Goal: Task Accomplishment & Management: Use online tool/utility

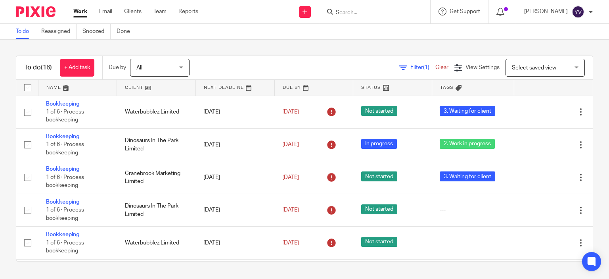
scroll to position [352, 0]
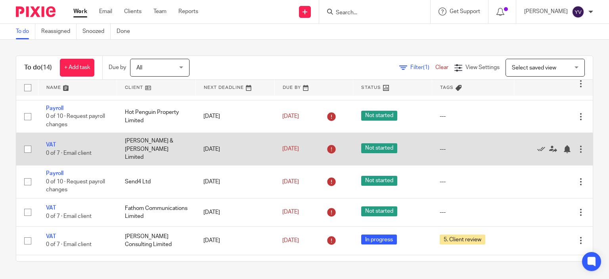
scroll to position [238, 0]
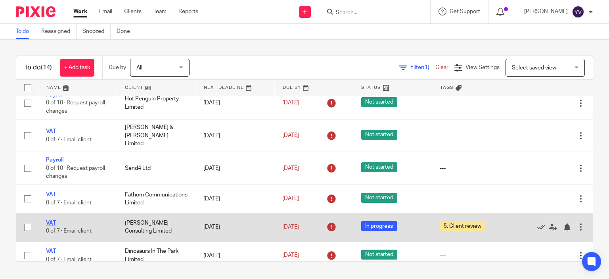
click at [51, 224] on link "VAT" at bounding box center [51, 223] width 10 height 6
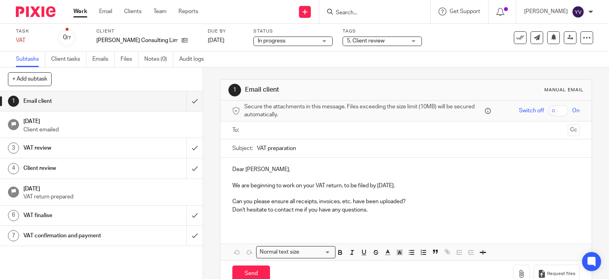
click at [401, 40] on span "5. Client review" at bounding box center [376, 41] width 59 height 8
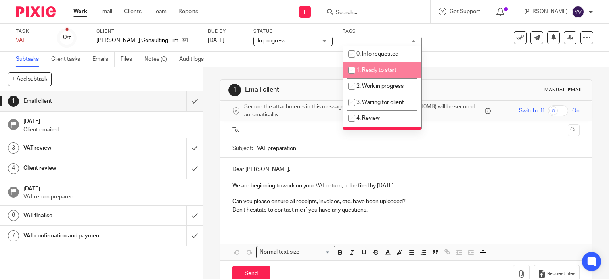
scroll to position [46, 0]
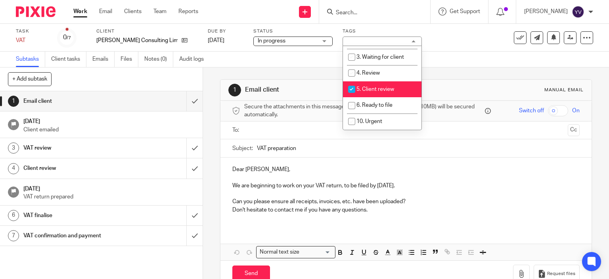
click at [352, 87] on input "checkbox" at bounding box center [351, 89] width 15 height 15
checkbox input "false"
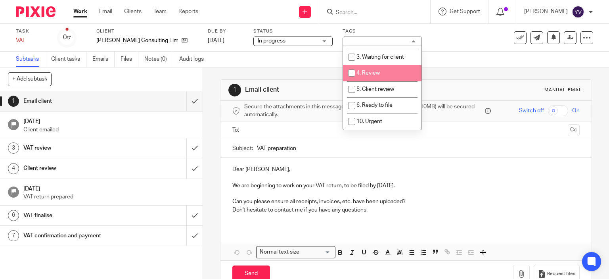
click at [480, 37] on div "Task VAT Save VAT 0 /7 Client William Anderson Consulting Limited Due by 27 Sep…" at bounding box center [256, 37] width 481 height 19
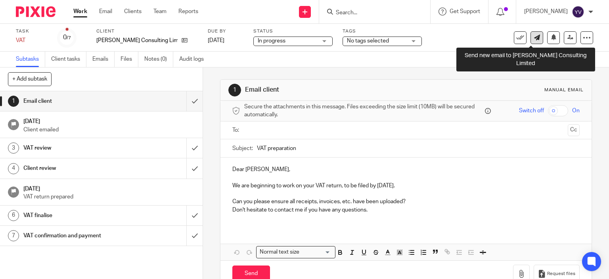
click at [534, 35] on icon at bounding box center [537, 37] width 6 height 6
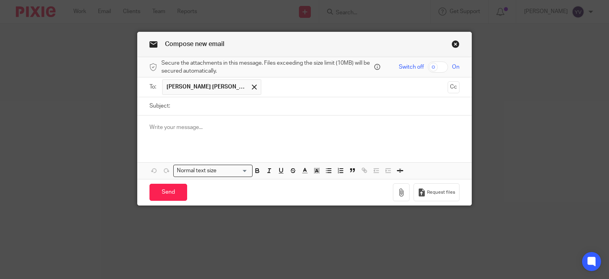
click at [432, 65] on input "checkbox" at bounding box center [438, 66] width 20 height 11
checkbox input "true"
click at [398, 189] on icon "button" at bounding box center [401, 192] width 8 height 8
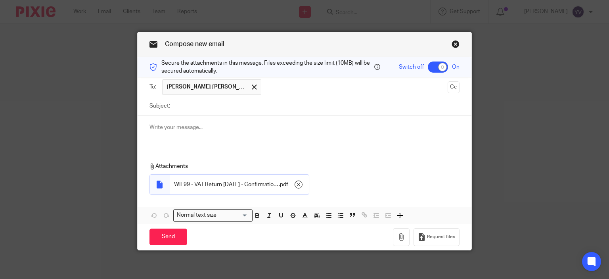
drag, startPoint x: 180, startPoint y: 130, endPoint x: 175, endPoint y: 128, distance: 5.3
click at [180, 130] on p at bounding box center [304, 127] width 310 height 8
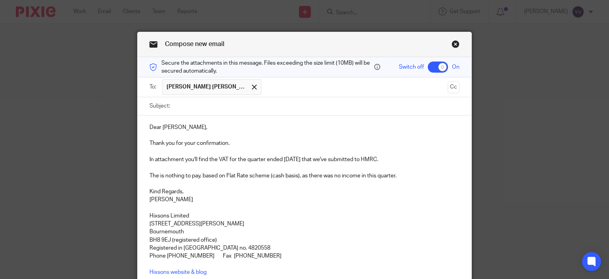
click at [183, 107] on input "Subject:" at bounding box center [317, 106] width 286 height 18
paste input "WILL99_VAT return May 2025 Confirmation of Submission"
click at [224, 105] on input "WILL99_VAT return May 2025 Confirmation of Submission" at bounding box center [317, 106] width 286 height 18
type input "WILL99_VAT return Aug 2025 Confirmation of Submission"
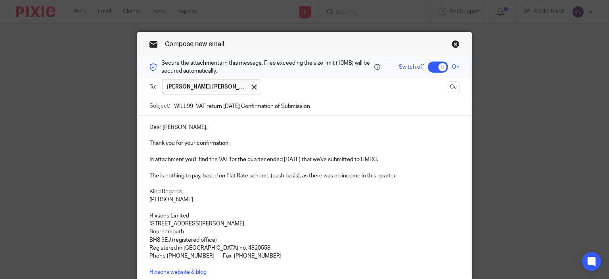
click at [295, 157] on p "In attachment you'll find the VAT for the quarter ended 31 May 25 that we've su…" at bounding box center [304, 155] width 310 height 16
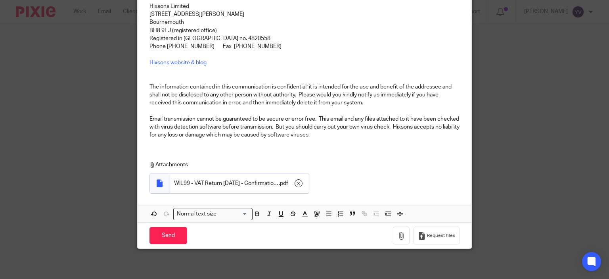
scroll to position [210, 0]
click at [164, 235] on input "Send" at bounding box center [168, 234] width 38 height 17
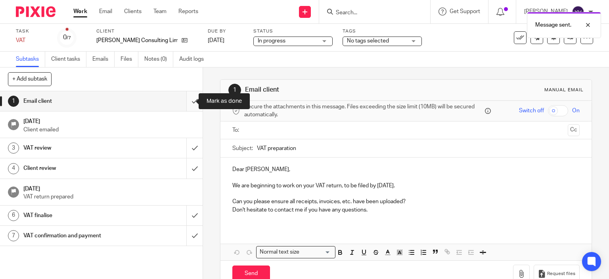
click at [184, 99] on input "submit" at bounding box center [101, 101] width 203 height 20
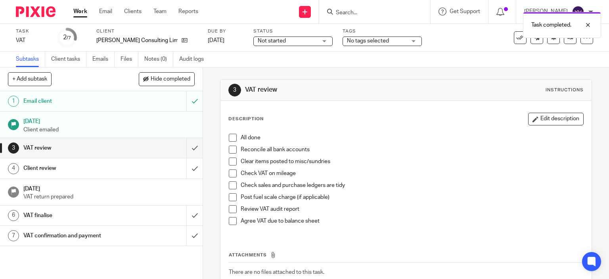
click at [231, 138] on span at bounding box center [233, 138] width 8 height 8
click at [231, 150] on span at bounding box center [233, 149] width 8 height 8
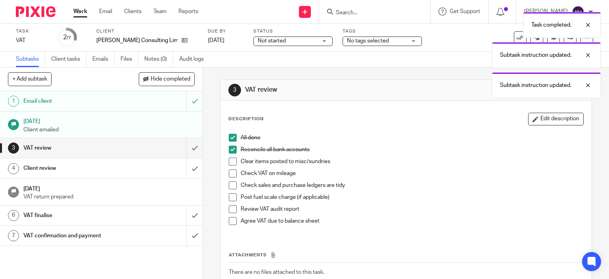
click at [229, 162] on span at bounding box center [233, 161] width 8 height 8
drag, startPoint x: 232, startPoint y: 174, endPoint x: 232, endPoint y: 179, distance: 5.5
click at [232, 174] on span at bounding box center [233, 173] width 8 height 8
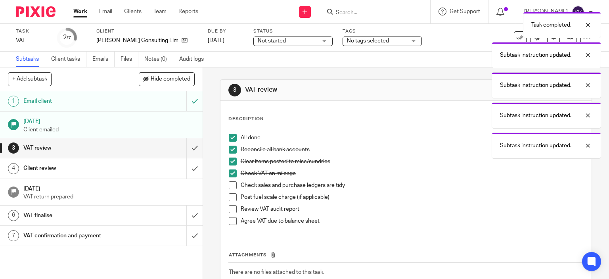
click at [231, 185] on span at bounding box center [233, 185] width 8 height 8
click at [230, 198] on span at bounding box center [233, 197] width 8 height 8
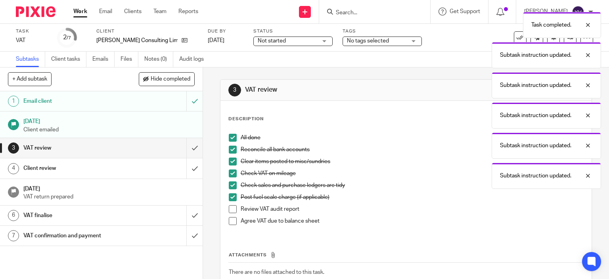
click at [230, 209] on span at bounding box center [233, 209] width 8 height 8
click at [231, 220] on span at bounding box center [233, 221] width 8 height 8
click at [185, 148] on input "submit" at bounding box center [101, 148] width 203 height 20
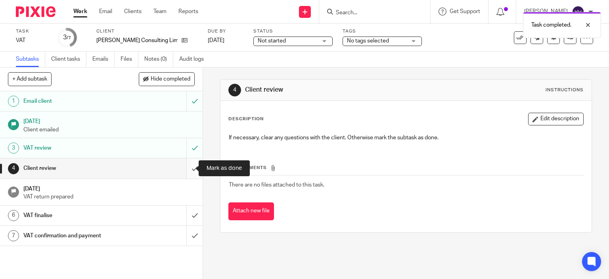
click at [184, 169] on input "submit" at bounding box center [101, 168] width 203 height 20
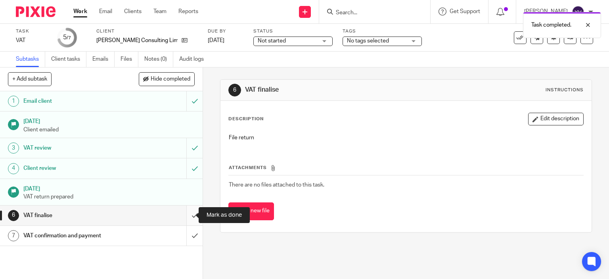
drag, startPoint x: 185, startPoint y: 212, endPoint x: 185, endPoint y: 222, distance: 9.9
click at [185, 222] on input "submit" at bounding box center [101, 215] width 203 height 20
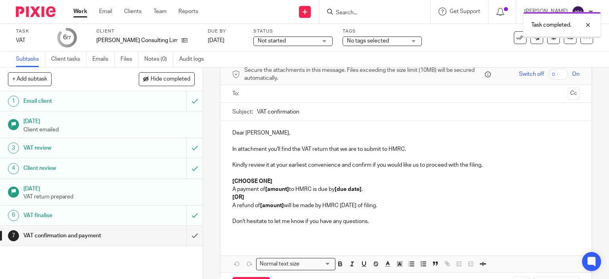
scroll to position [67, 0]
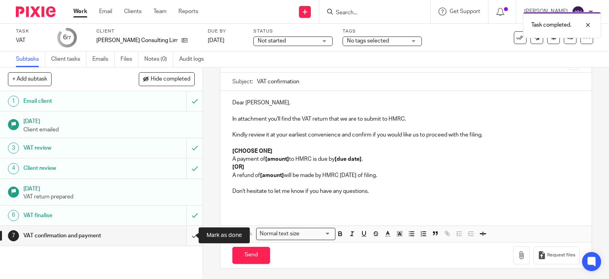
click at [188, 233] on input "submit" at bounding box center [101, 236] width 203 height 20
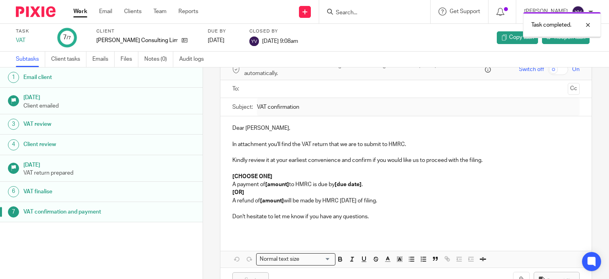
scroll to position [67, 0]
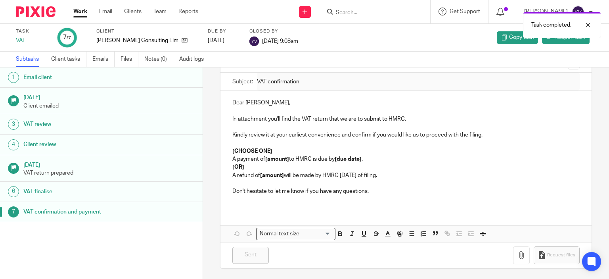
click at [77, 9] on link "Work" at bounding box center [80, 12] width 14 height 8
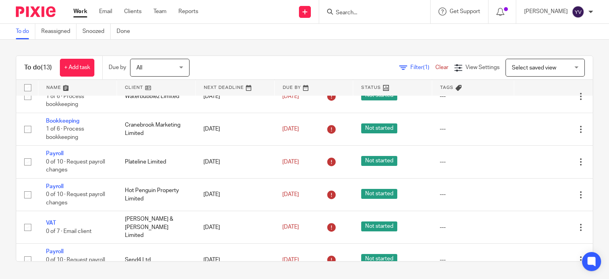
scroll to position [159, 0]
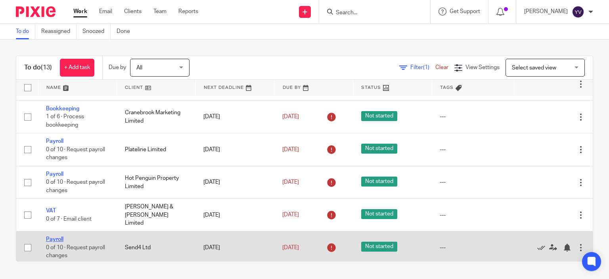
click at [52, 237] on link "Payroll" at bounding box center [54, 239] width 17 height 6
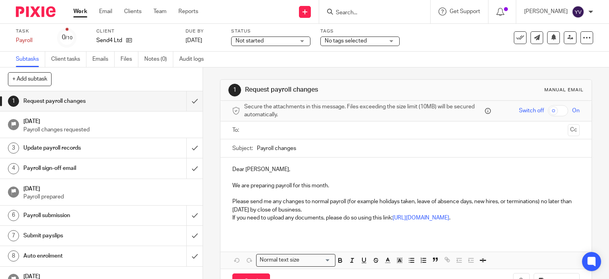
click at [279, 40] on span "Not started" at bounding box center [264, 41] width 59 height 8
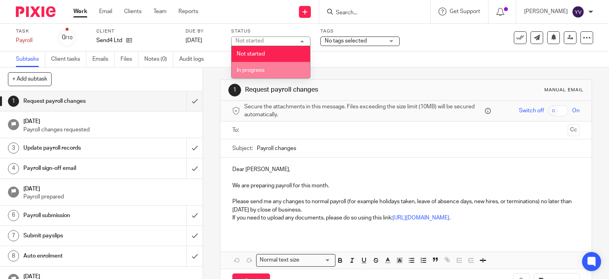
click at [263, 73] on li "In progress" at bounding box center [270, 70] width 78 height 16
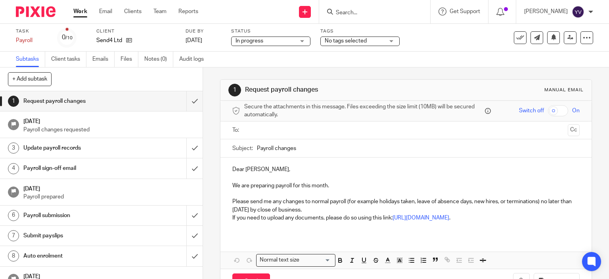
click at [377, 38] on span "No tags selected" at bounding box center [354, 41] width 59 height 8
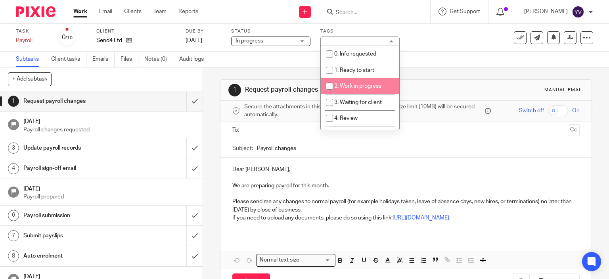
click at [328, 87] on input "checkbox" at bounding box center [329, 85] width 15 height 15
checkbox input "true"
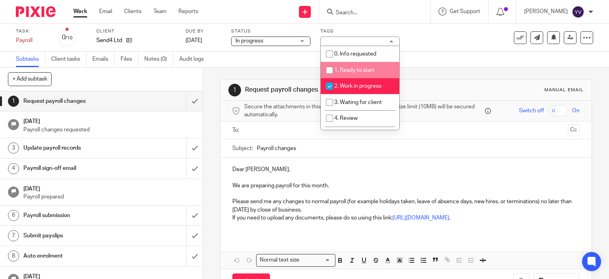
drag, startPoint x: 463, startPoint y: 36, endPoint x: 327, endPoint y: 34, distance: 136.3
click at [461, 36] on div "Task Payroll Save Payroll 0 /10 Client Send4 Ltd Due by 22 Sep 2025 Status In p…" at bounding box center [256, 37] width 481 height 19
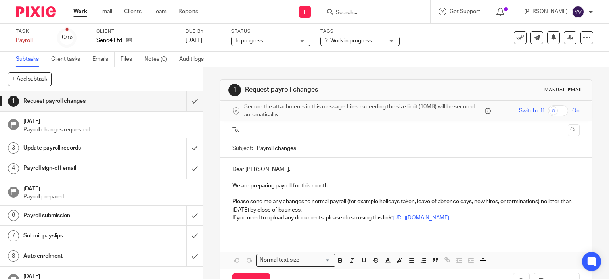
click at [80, 12] on link "Work" at bounding box center [80, 12] width 14 height 8
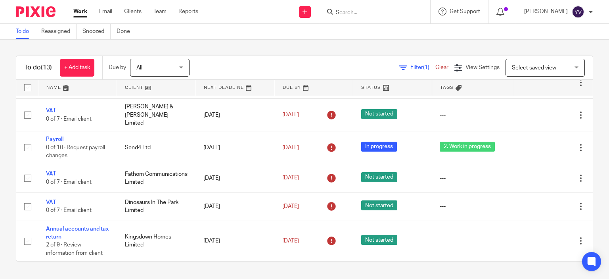
scroll to position [261, 0]
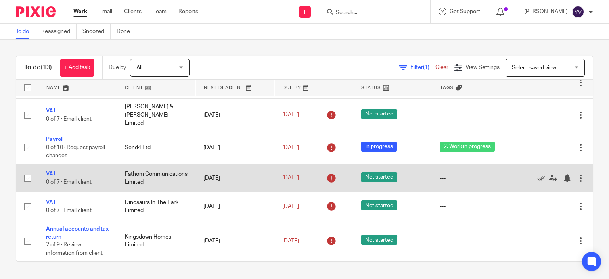
click at [51, 171] on link "VAT" at bounding box center [51, 174] width 10 height 6
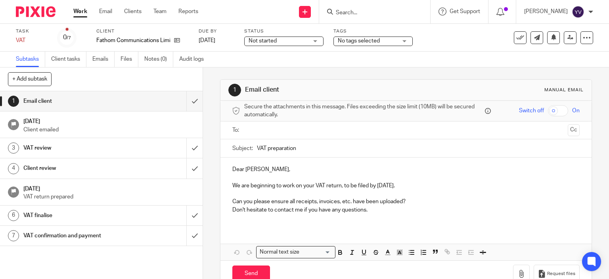
click at [357, 39] on span "No tags selected" at bounding box center [359, 41] width 42 height 6
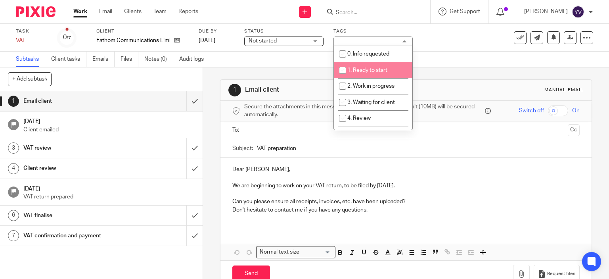
click at [341, 69] on input "checkbox" at bounding box center [342, 70] width 15 height 15
checkbox input "true"
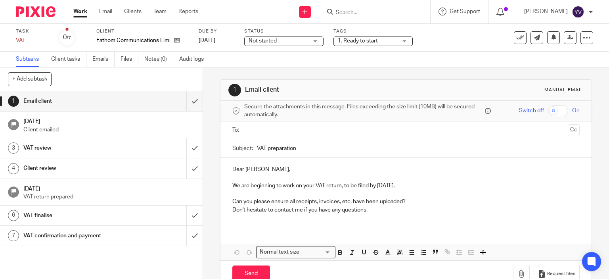
click at [82, 12] on link "Work" at bounding box center [80, 12] width 14 height 8
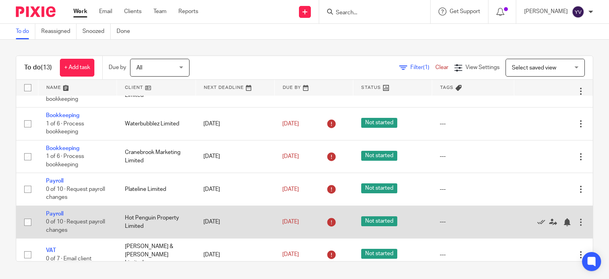
scroll to position [198, 0]
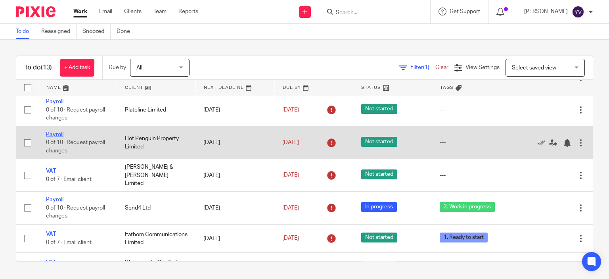
click at [54, 136] on link "Payroll" at bounding box center [54, 135] width 17 height 6
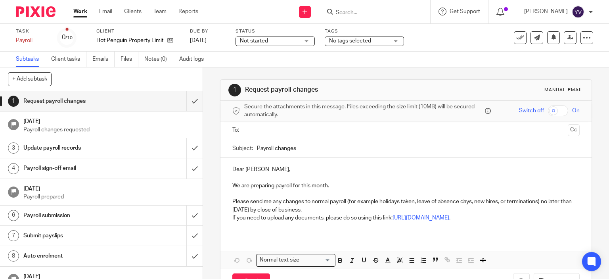
click at [388, 40] on span "No tags selected" at bounding box center [358, 41] width 59 height 8
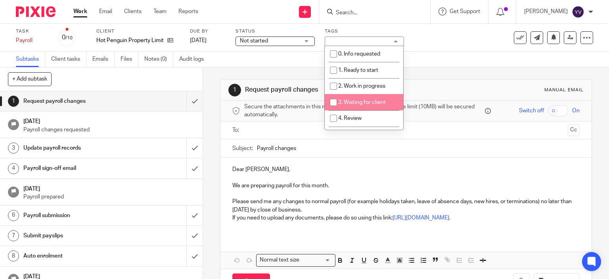
click at [333, 101] on input "checkbox" at bounding box center [333, 102] width 15 height 15
checkbox input "true"
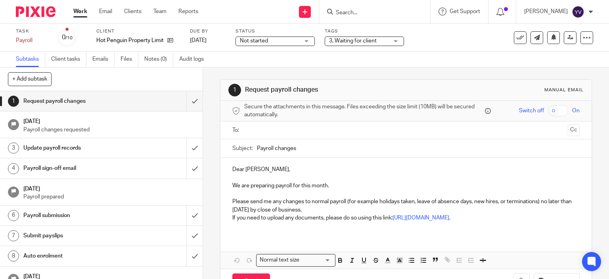
drag, startPoint x: 449, startPoint y: 36, endPoint x: 143, endPoint y: 34, distance: 306.4
click at [448, 37] on div "Task Payroll Save Payroll 0 /10 Client Hot Penguin Property Limited Due by 15 S…" at bounding box center [256, 37] width 481 height 19
click at [80, 13] on link "Work" at bounding box center [80, 12] width 14 height 8
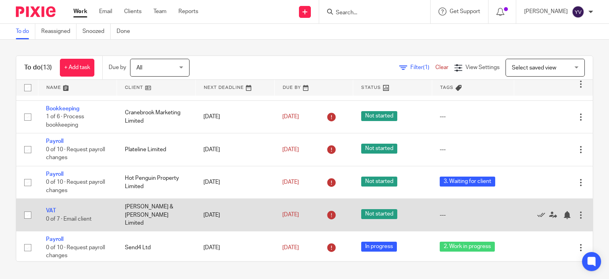
scroll to position [261, 0]
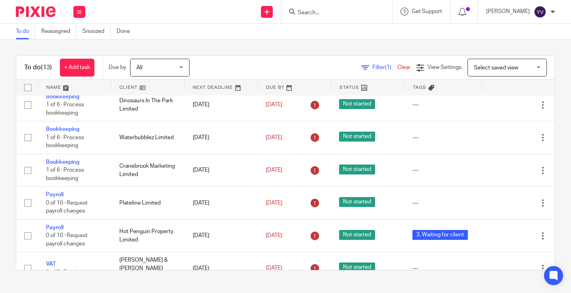
scroll to position [238, 0]
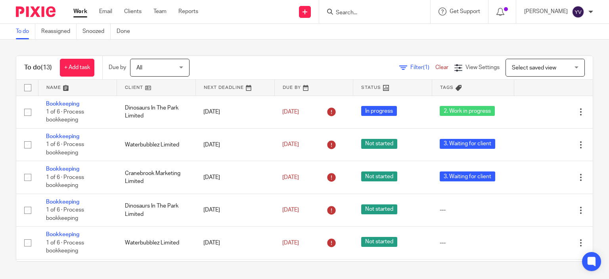
click at [375, 11] on input "Search" at bounding box center [370, 13] width 71 height 7
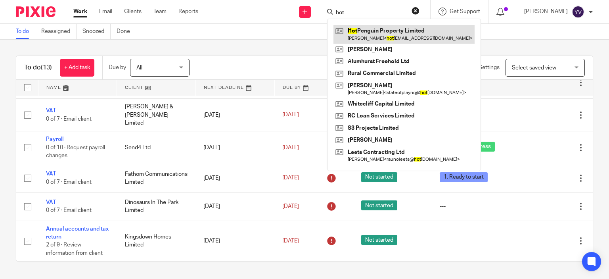
type input "hot"
click at [378, 32] on link at bounding box center [403, 34] width 141 height 18
